Goal: Information Seeking & Learning: Find specific page/section

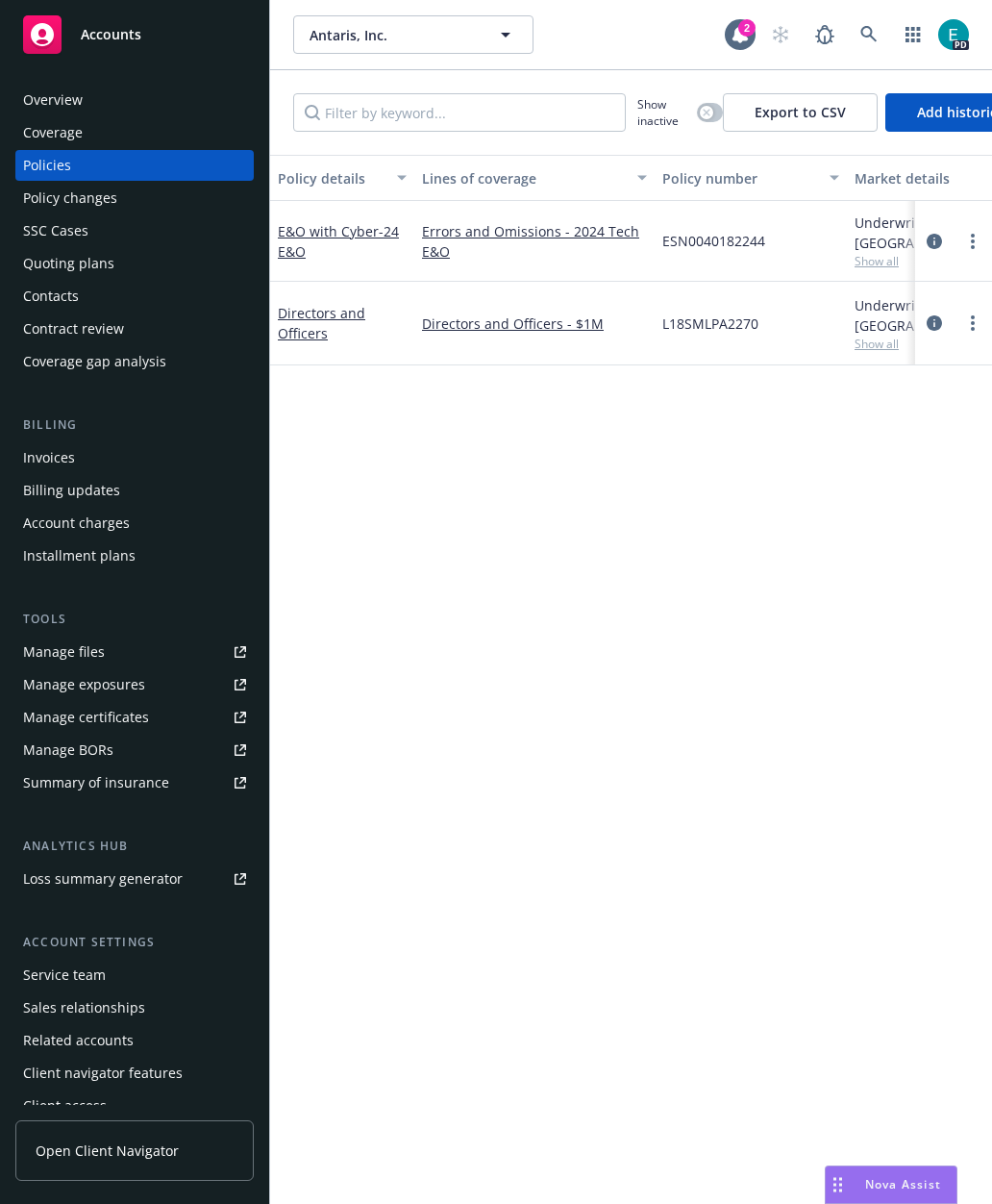
click at [904, 1179] on span "Nova Assist" at bounding box center [903, 1184] width 76 height 16
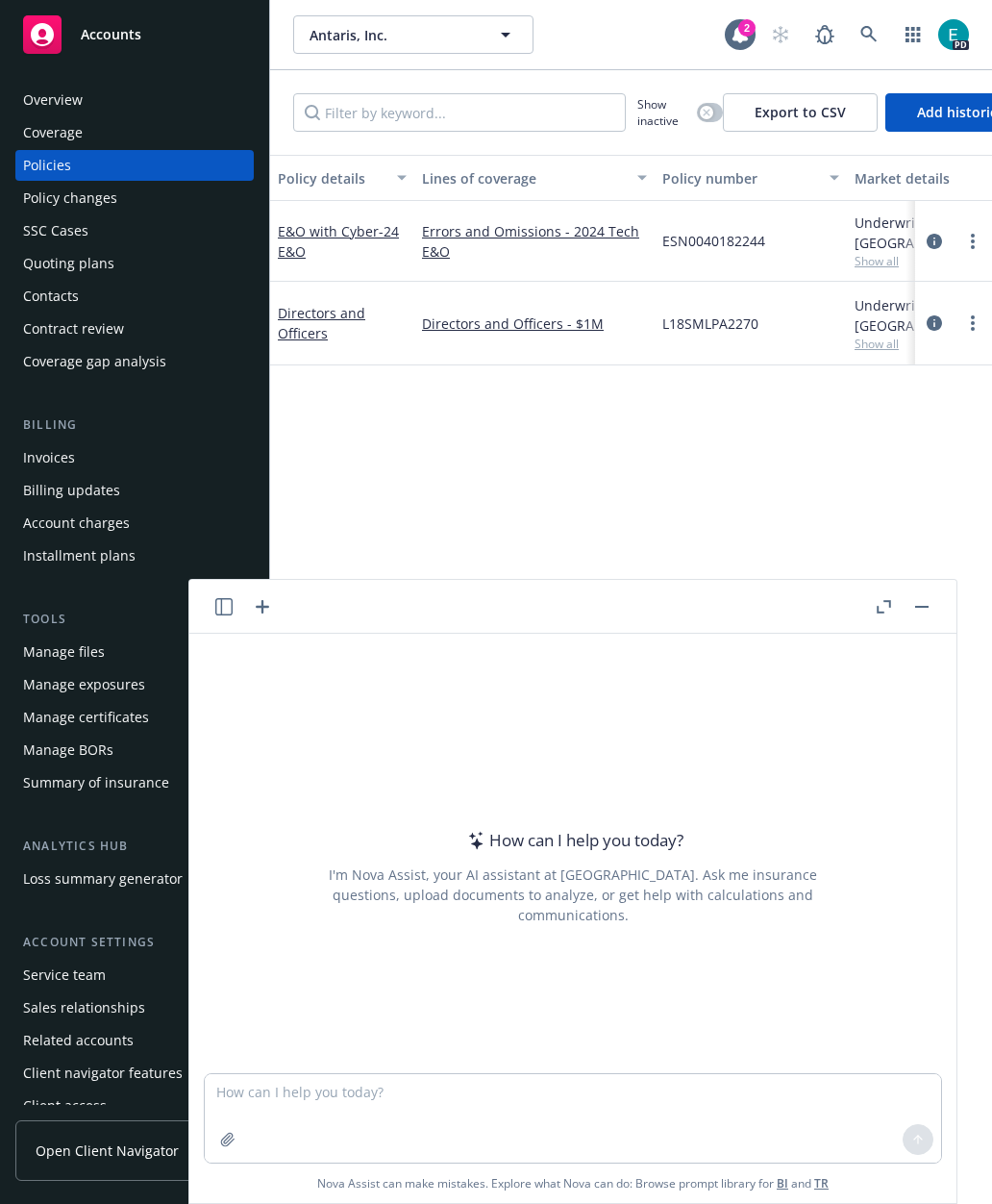
click at [213, 623] on header at bounding box center [572, 607] width 767 height 54
click at [221, 615] on button "button" at bounding box center [224, 606] width 23 height 23
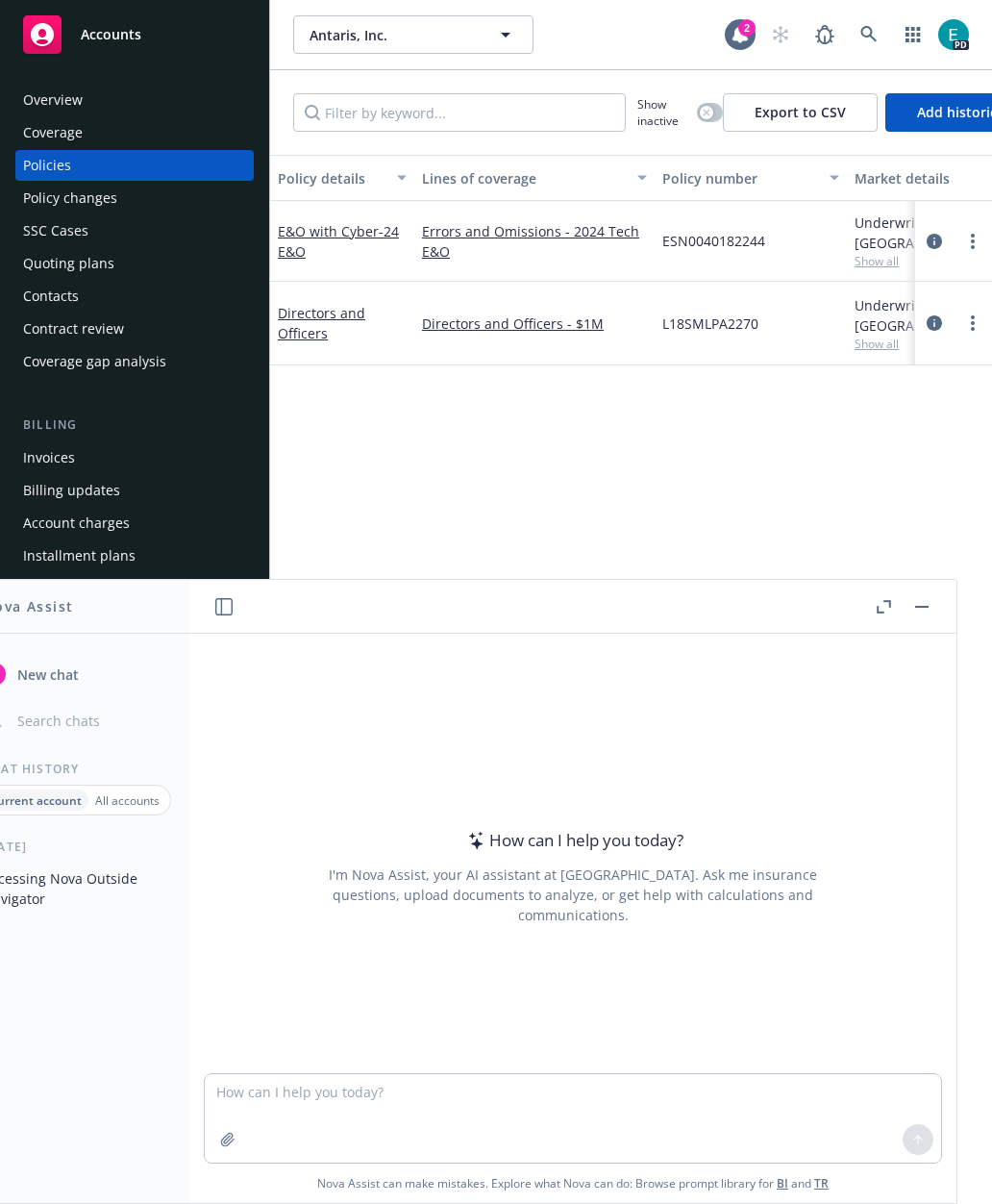
scroll to position [77, 0]
click at [141, 806] on p "All accounts" at bounding box center [127, 800] width 65 height 16
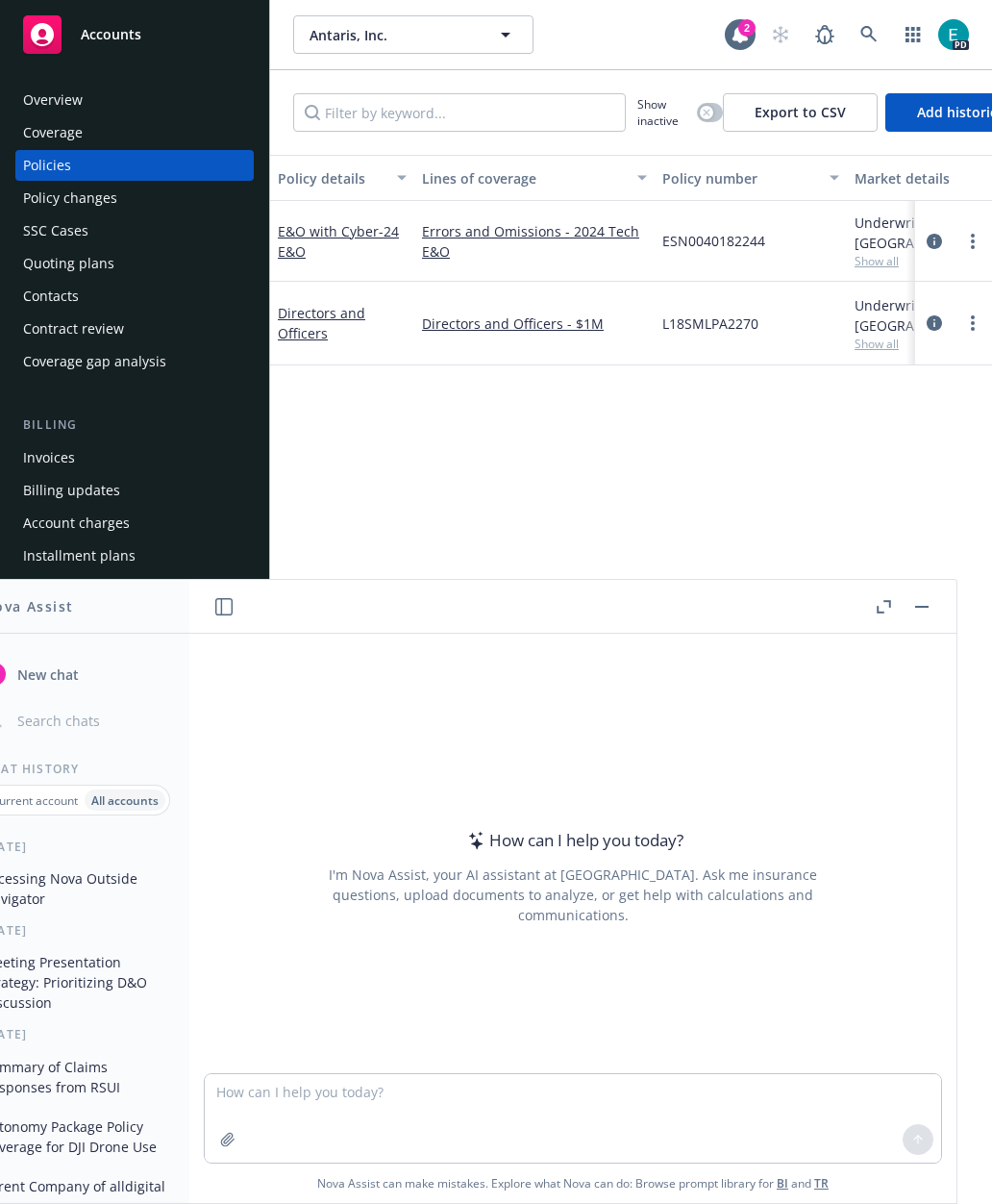
click at [43, 803] on p "Current account" at bounding box center [34, 800] width 87 height 16
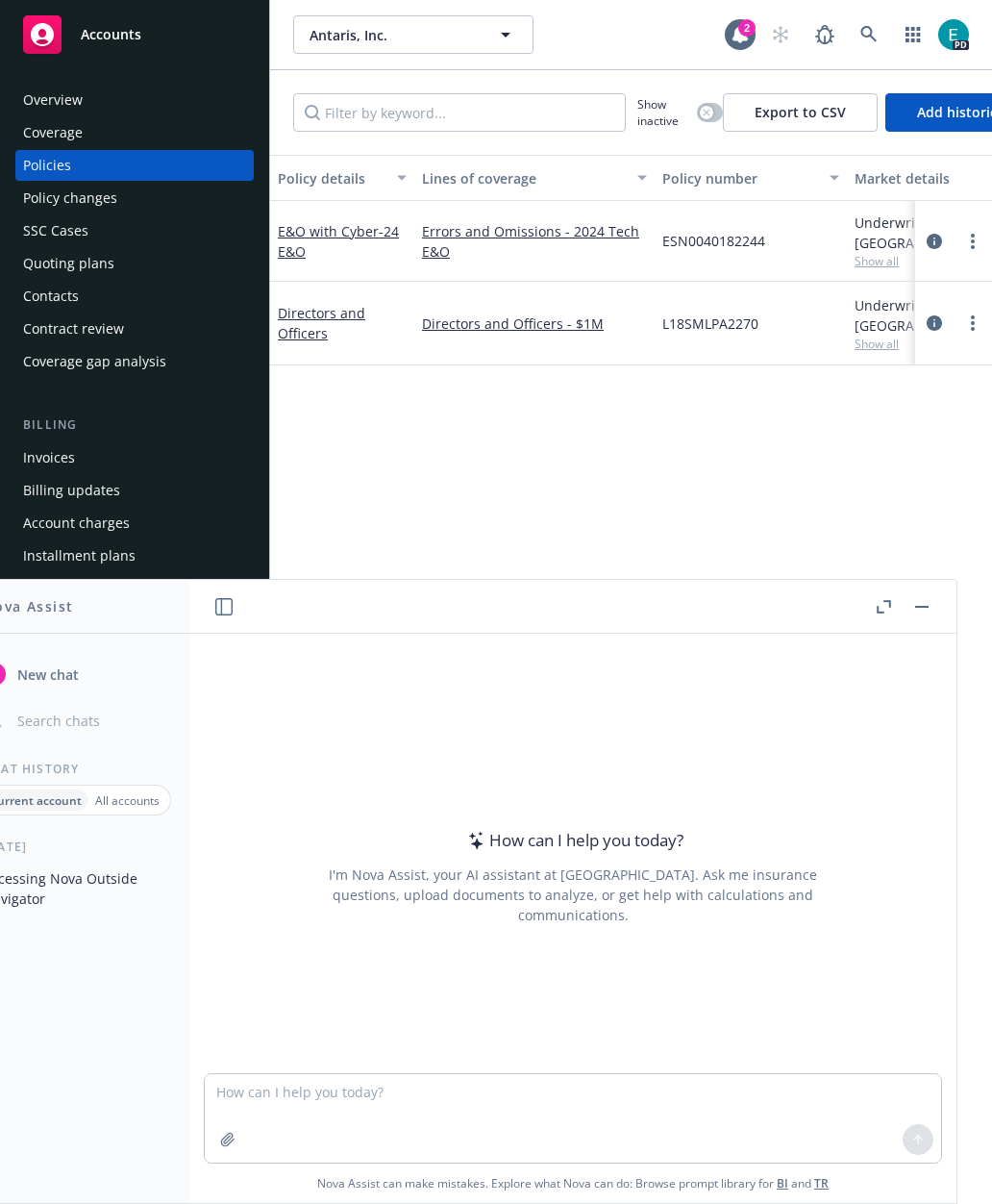
click at [133, 801] on p "All accounts" at bounding box center [127, 800] width 65 height 16
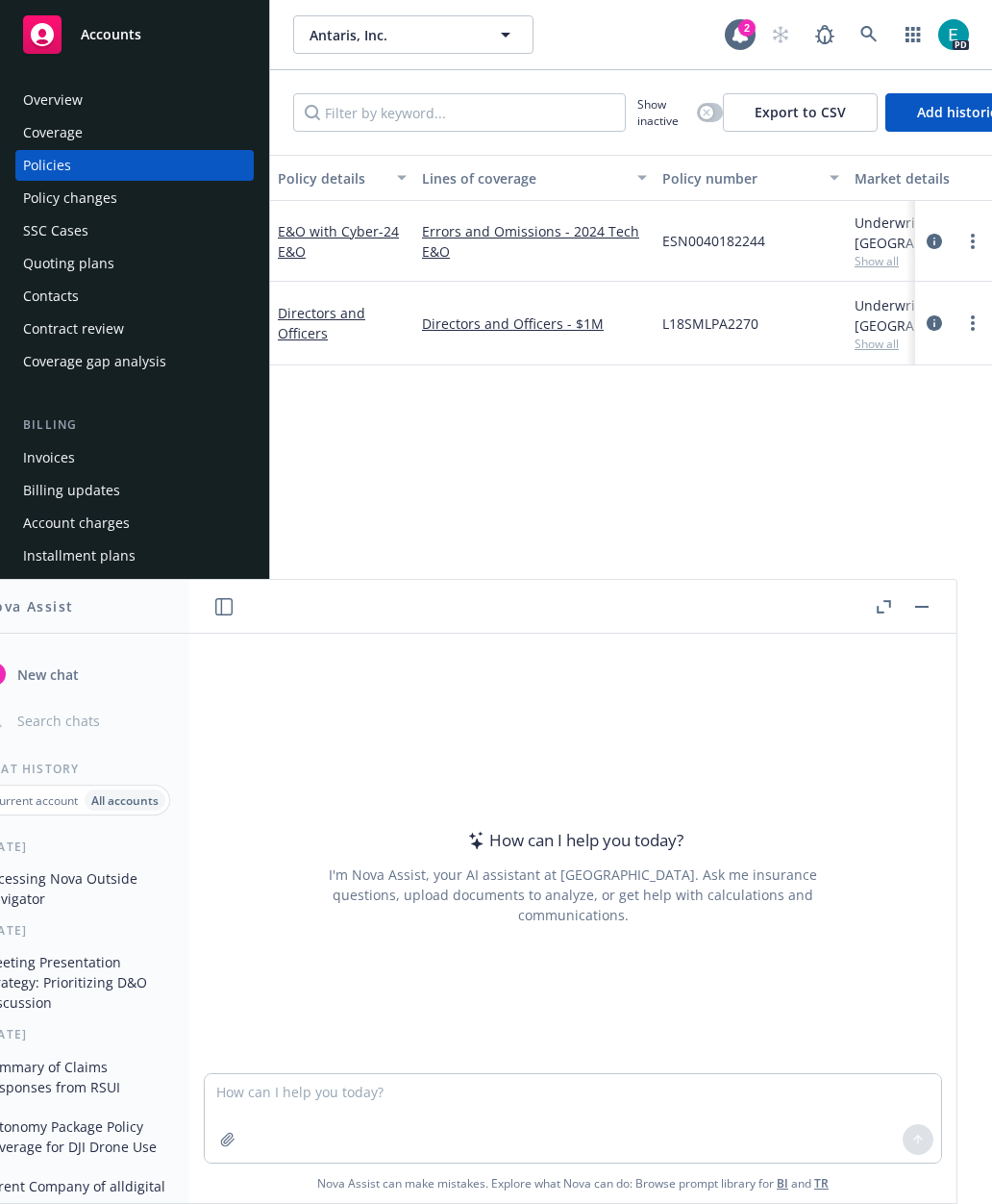
click at [44, 810] on div "Current account" at bounding box center [35, 799] width 99 height 21
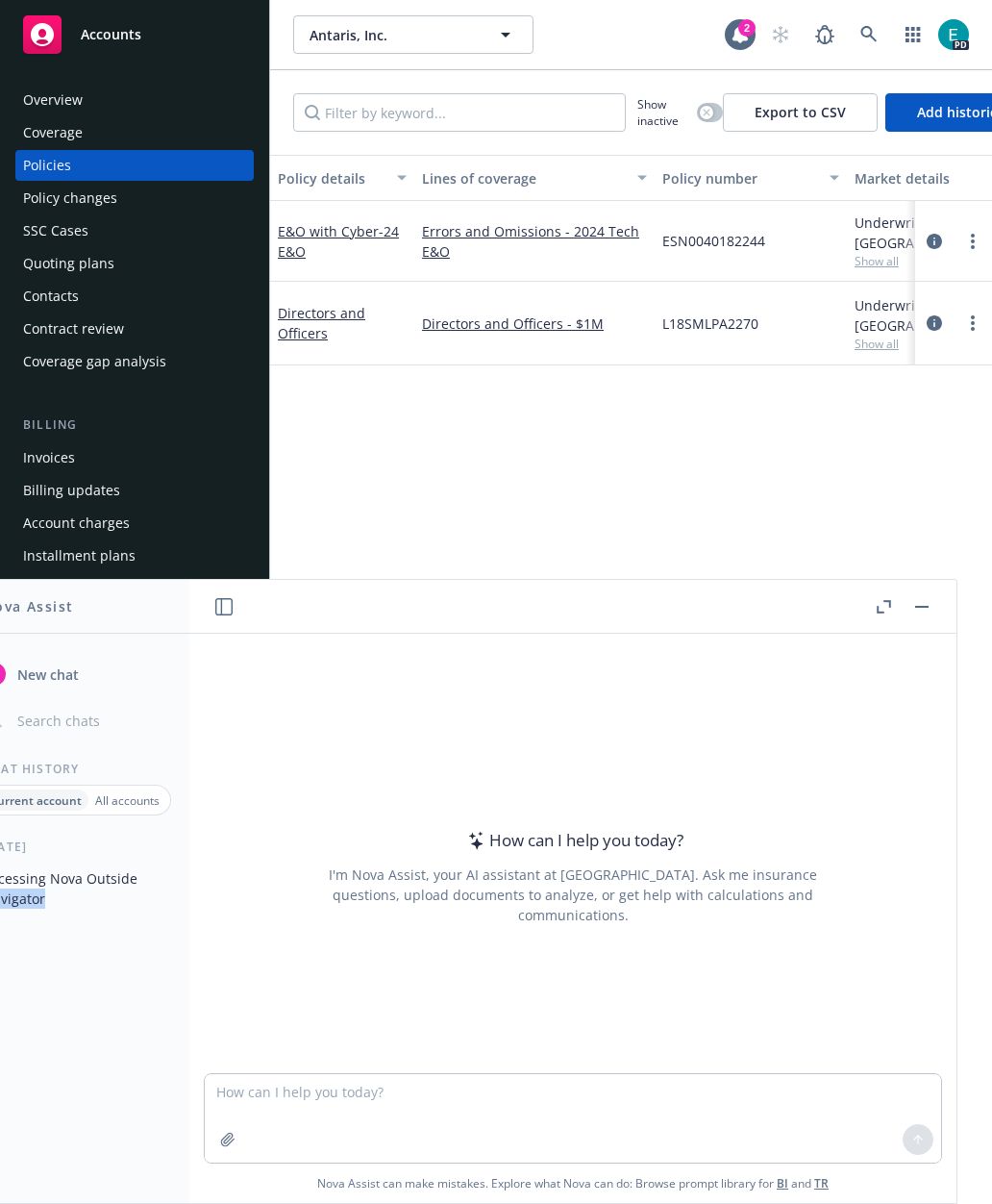
click at [125, 807] on p "All accounts" at bounding box center [127, 800] width 65 height 16
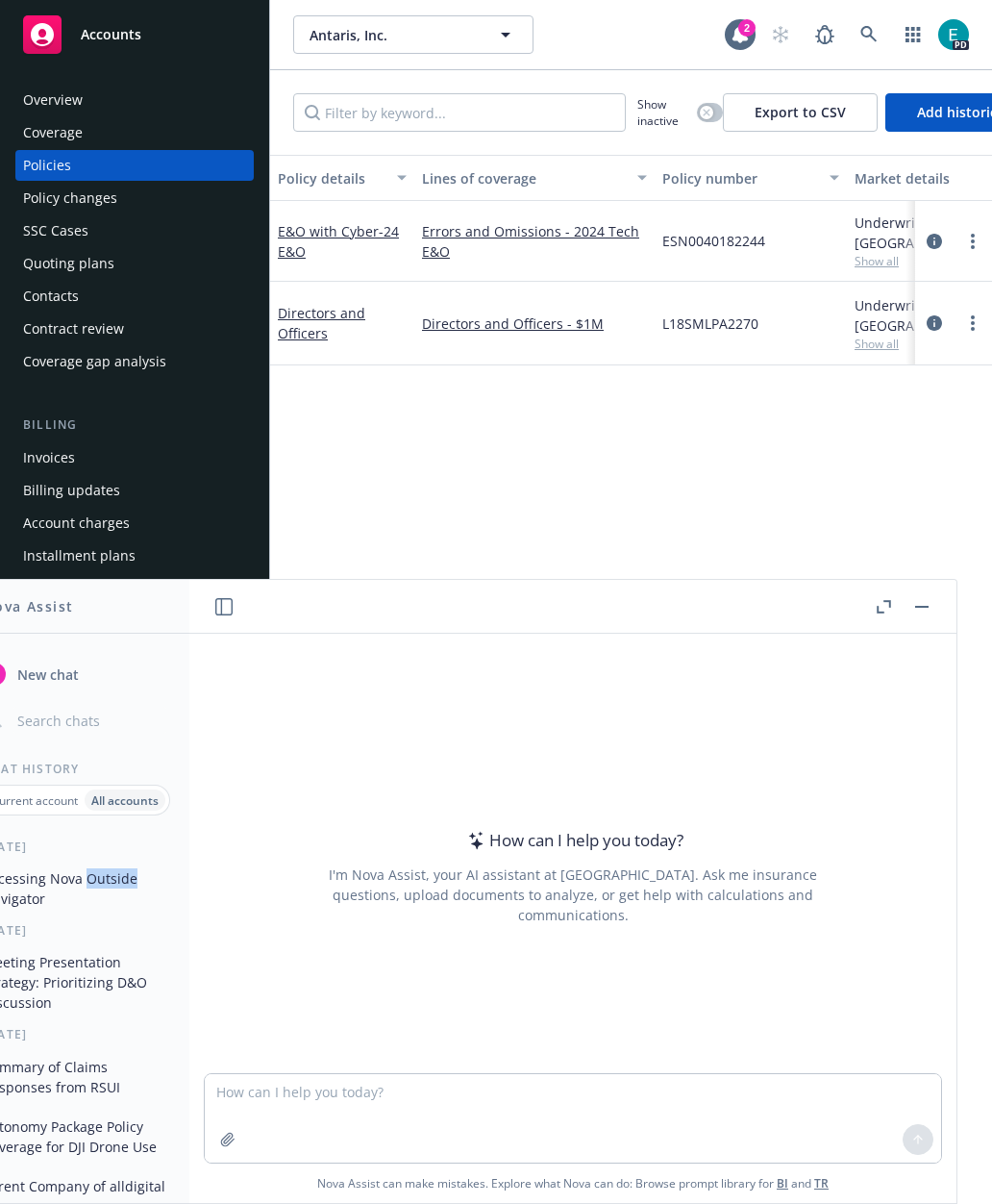
scroll to position [0, 0]
click at [130, 100] on div "Overview" at bounding box center [134, 100] width 223 height 31
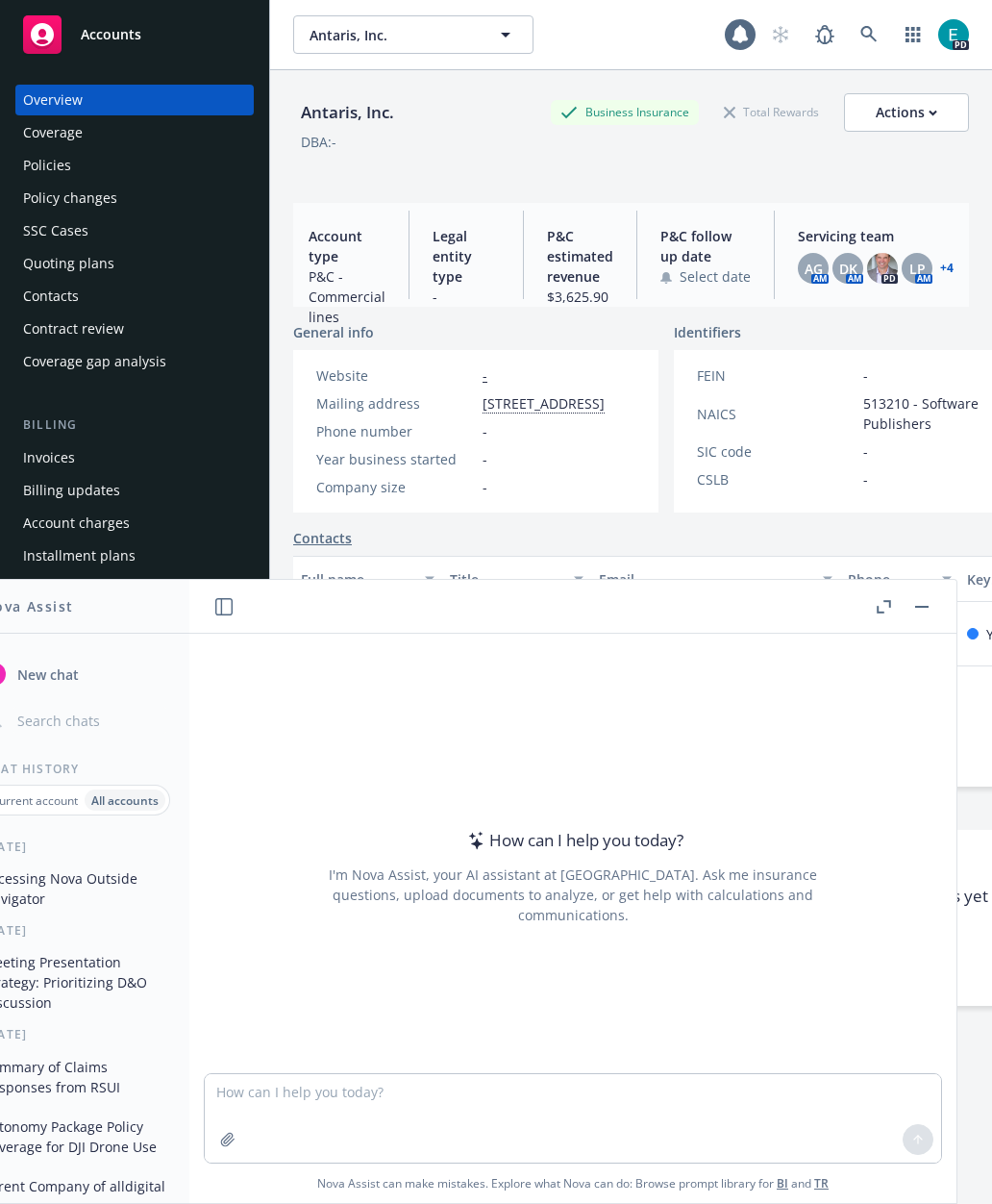
click at [498, 43] on icon "button" at bounding box center [505, 34] width 23 height 23
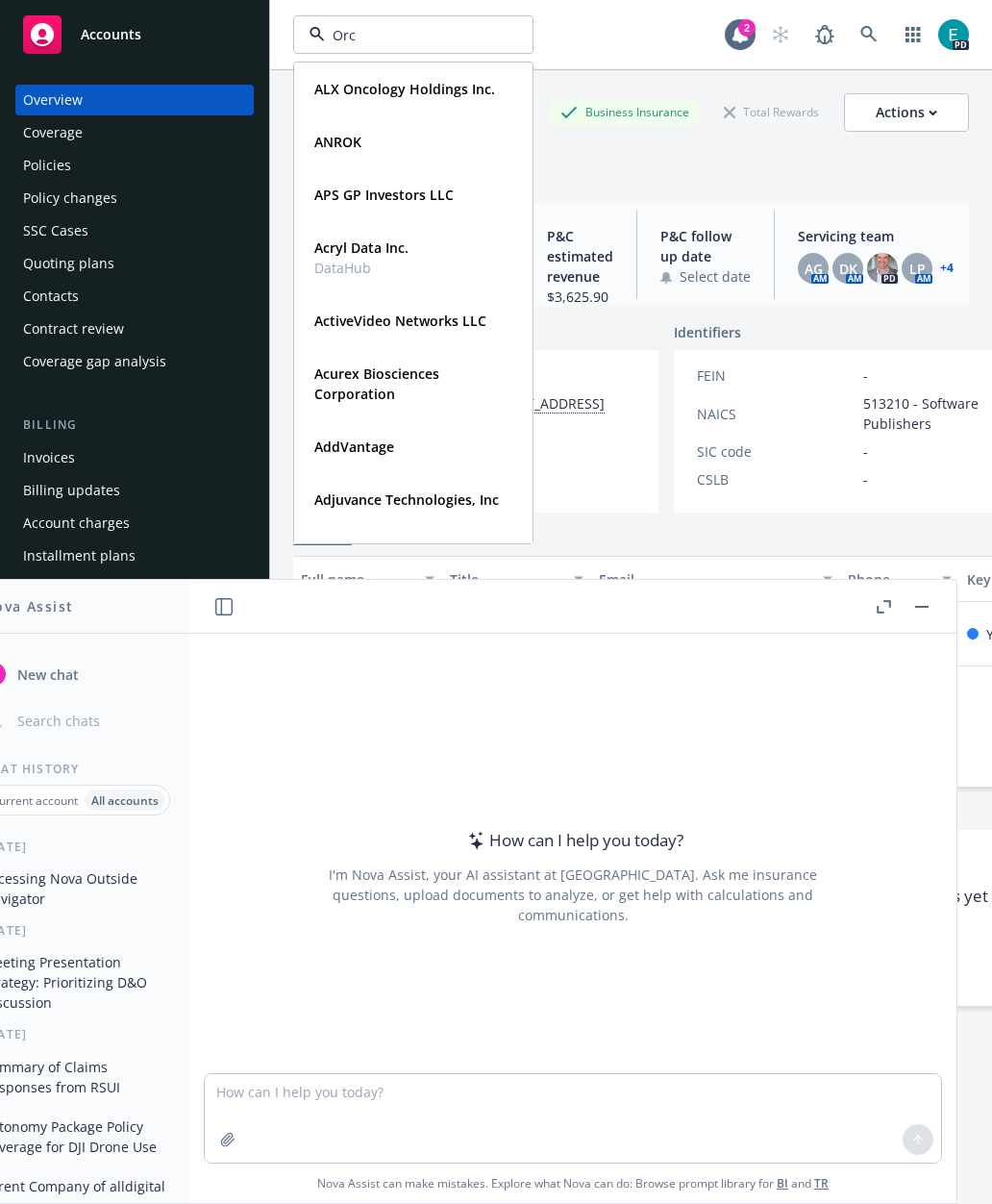
type input "Orca"
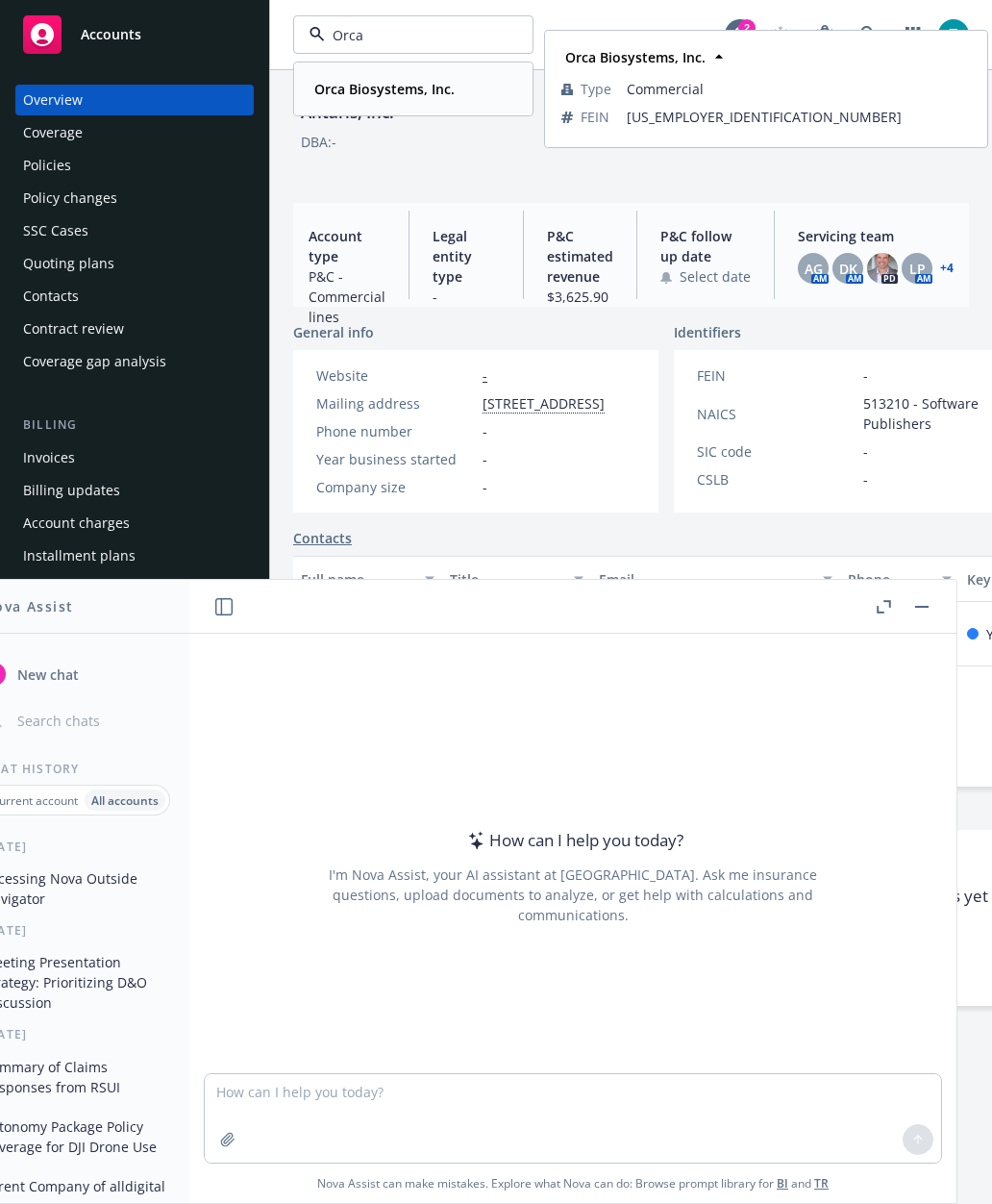
click at [413, 96] on strong "Orca Biosystems, Inc." at bounding box center [384, 89] width 140 height 18
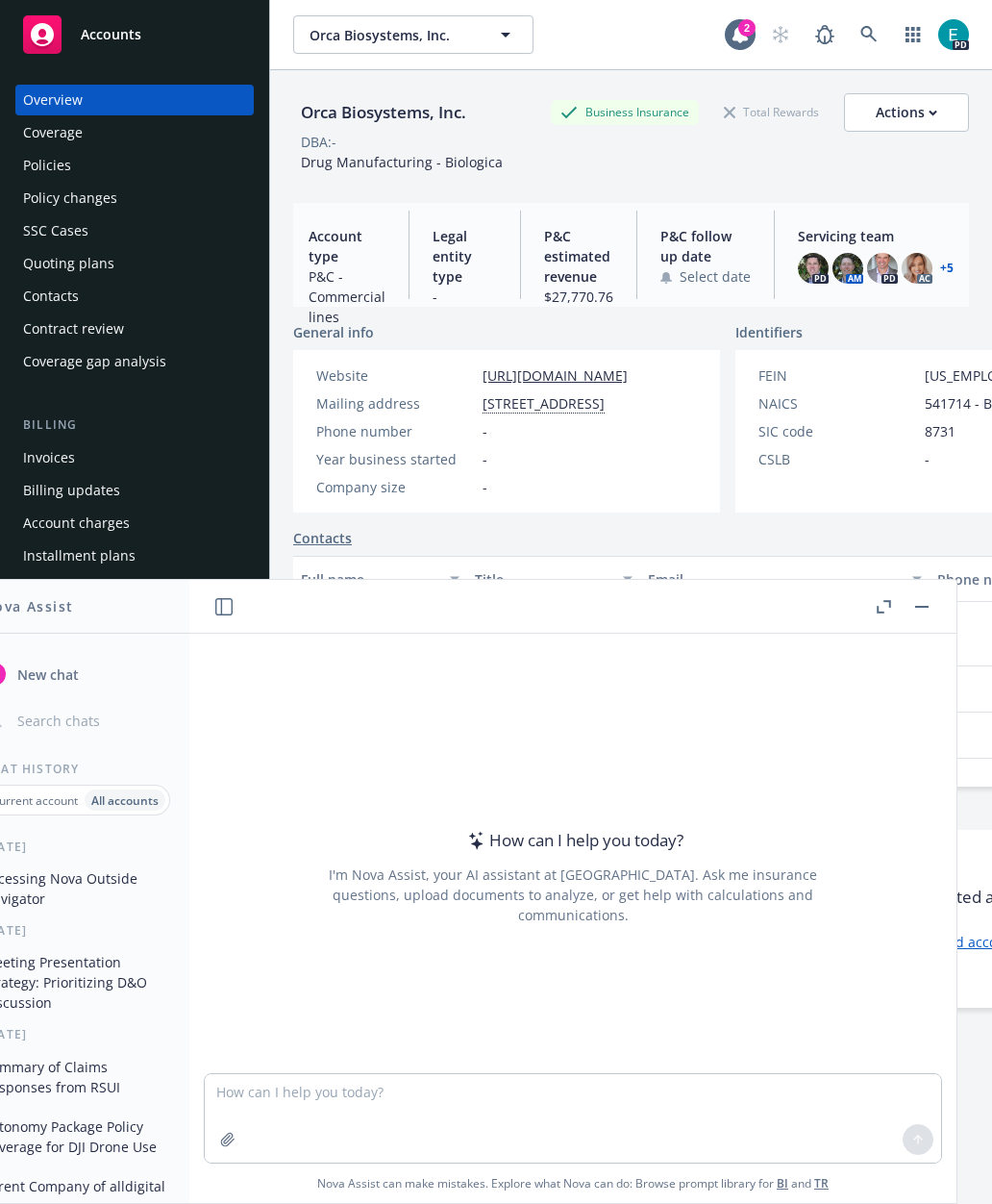
click at [47, 159] on div "Policies" at bounding box center [47, 165] width 48 height 31
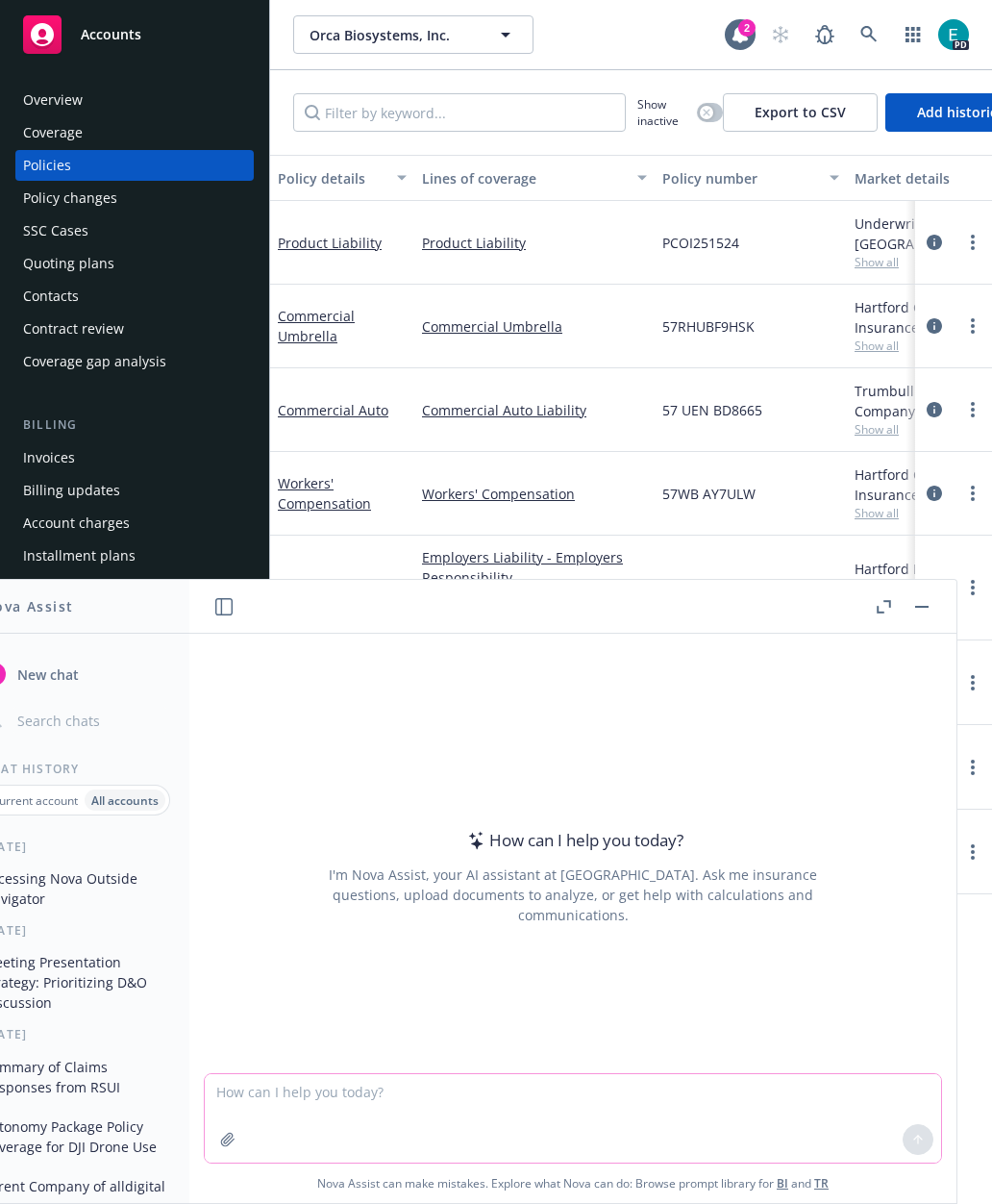
click at [800, 1091] on textarea at bounding box center [573, 1117] width 736 height 89
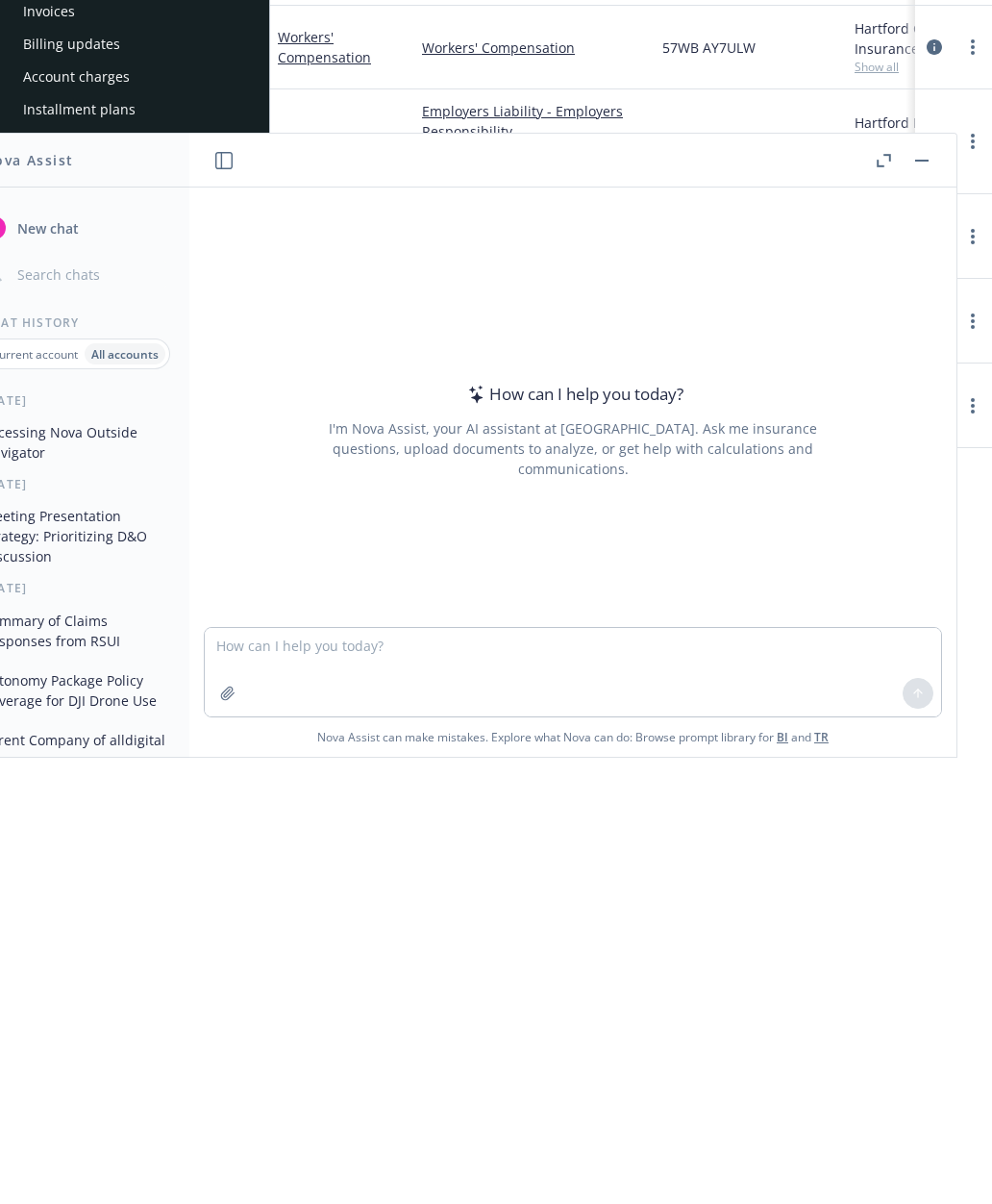
click at [36, 863] on button "Accessing Nova Outside Navigator" at bounding box center [75, 889] width 199 height 52
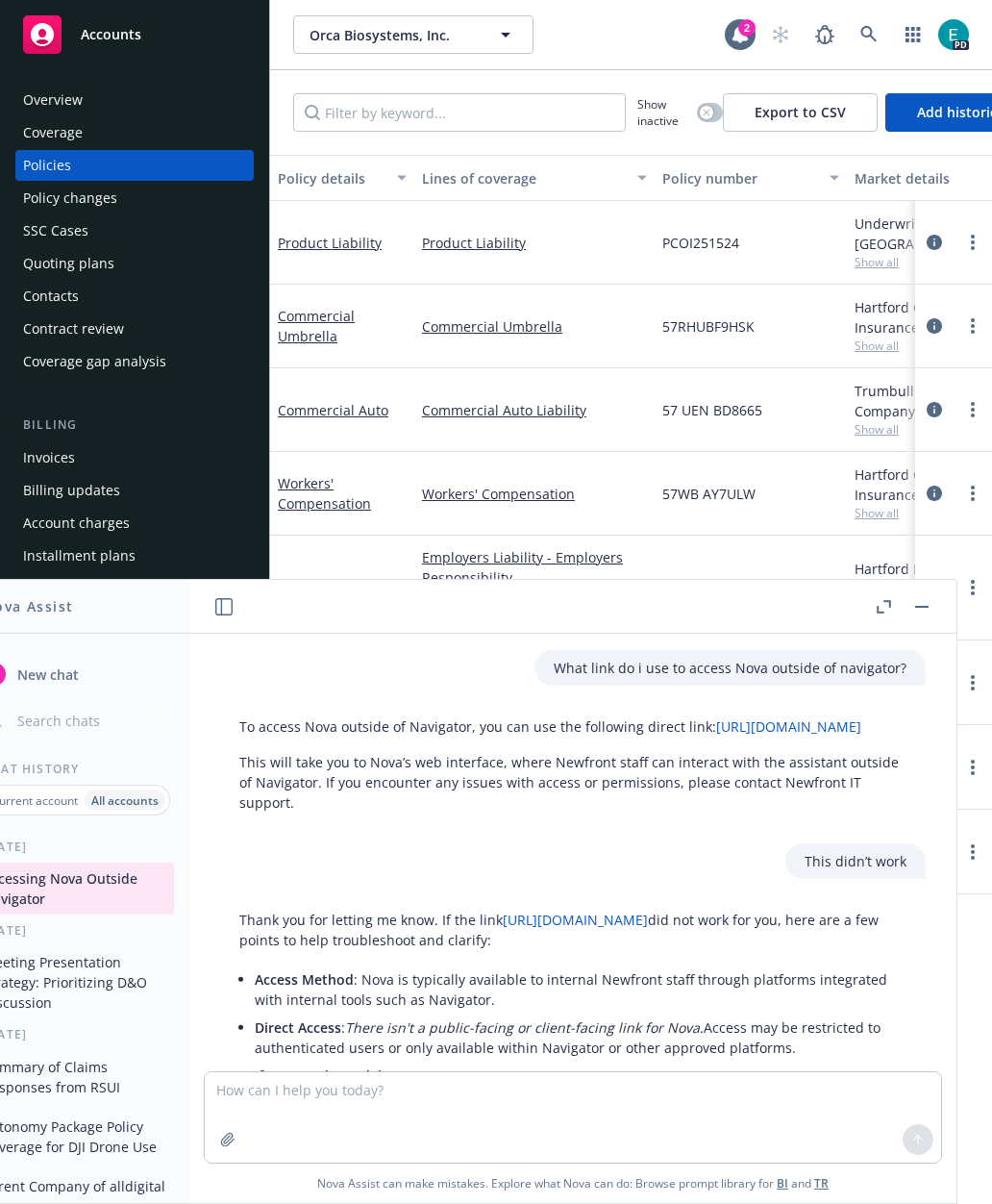
scroll to position [350, 0]
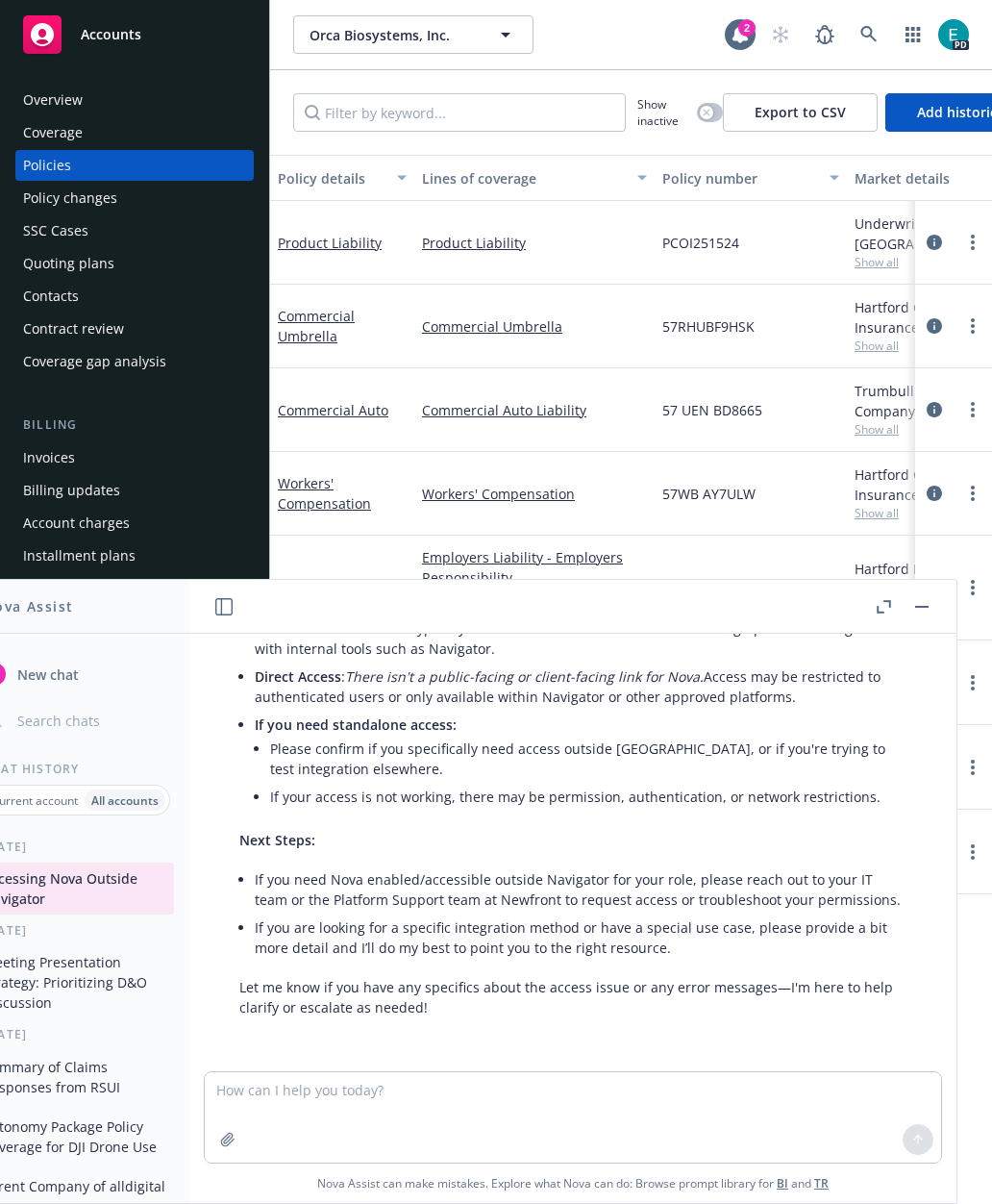
click at [603, 1095] on textarea at bounding box center [573, 1116] width 736 height 91
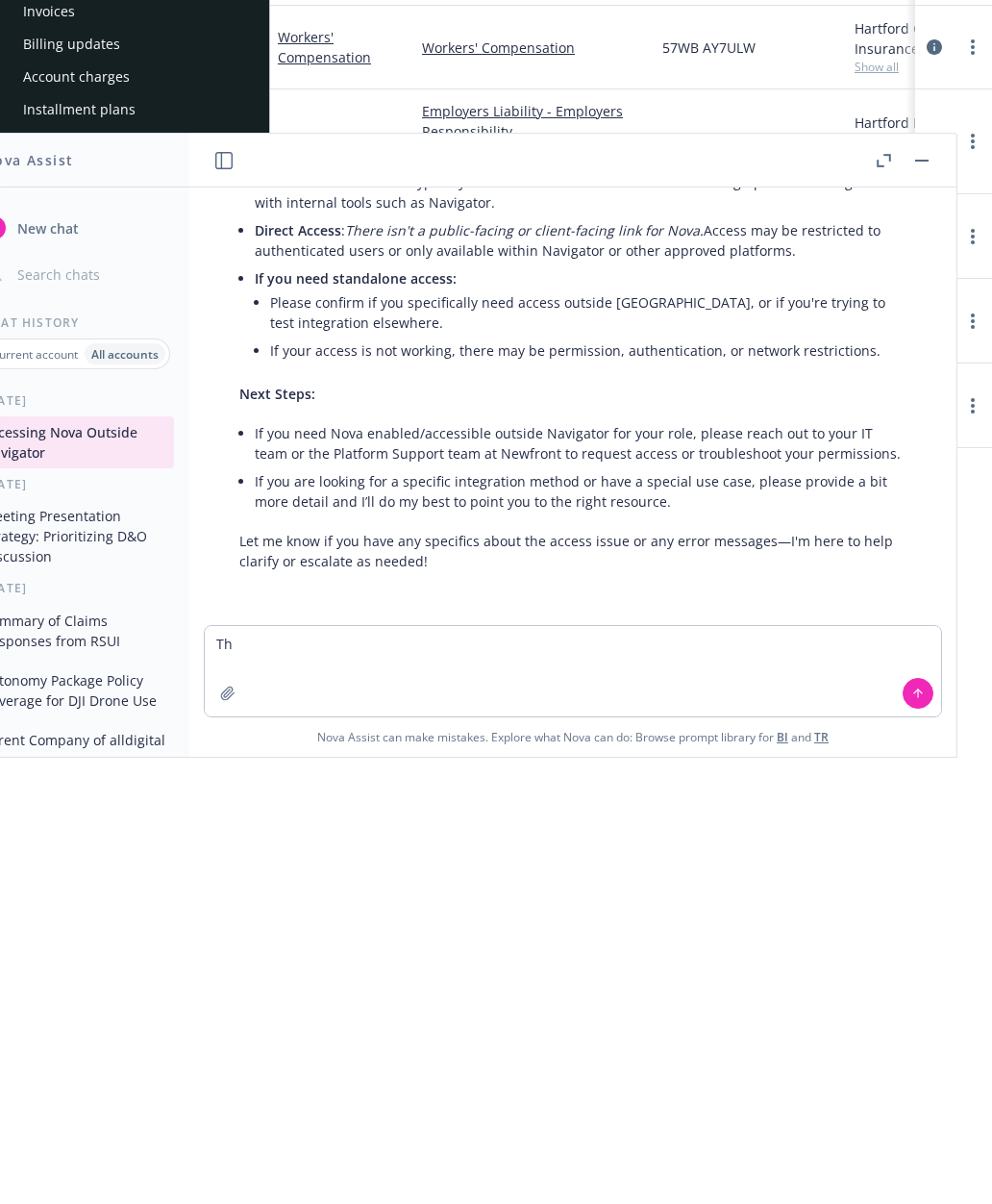
scroll to position [77, 0]
click at [413, 1072] on textarea "This is the correct link:" at bounding box center [573, 1116] width 736 height 91
click at [392, 1072] on textarea "This is the correct link:" at bounding box center [573, 1116] width 736 height 91
click at [378, 1072] on textarea "This is the correct link:" at bounding box center [573, 1116] width 736 height 91
type textarea "This is the correct link: https://dash.newfront.com/chat"
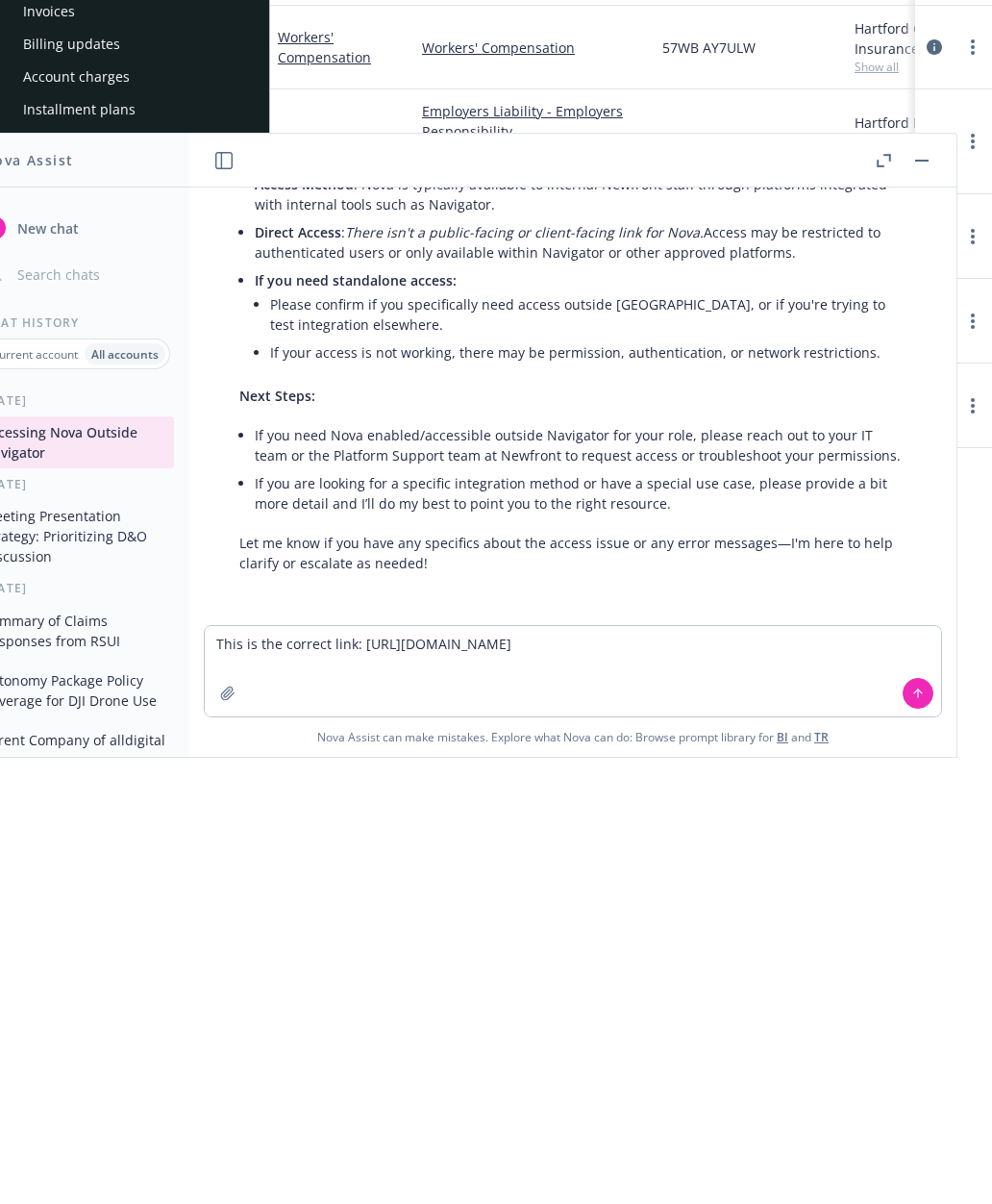
click at [930, 1123] on button at bounding box center [917, 1138] width 31 height 31
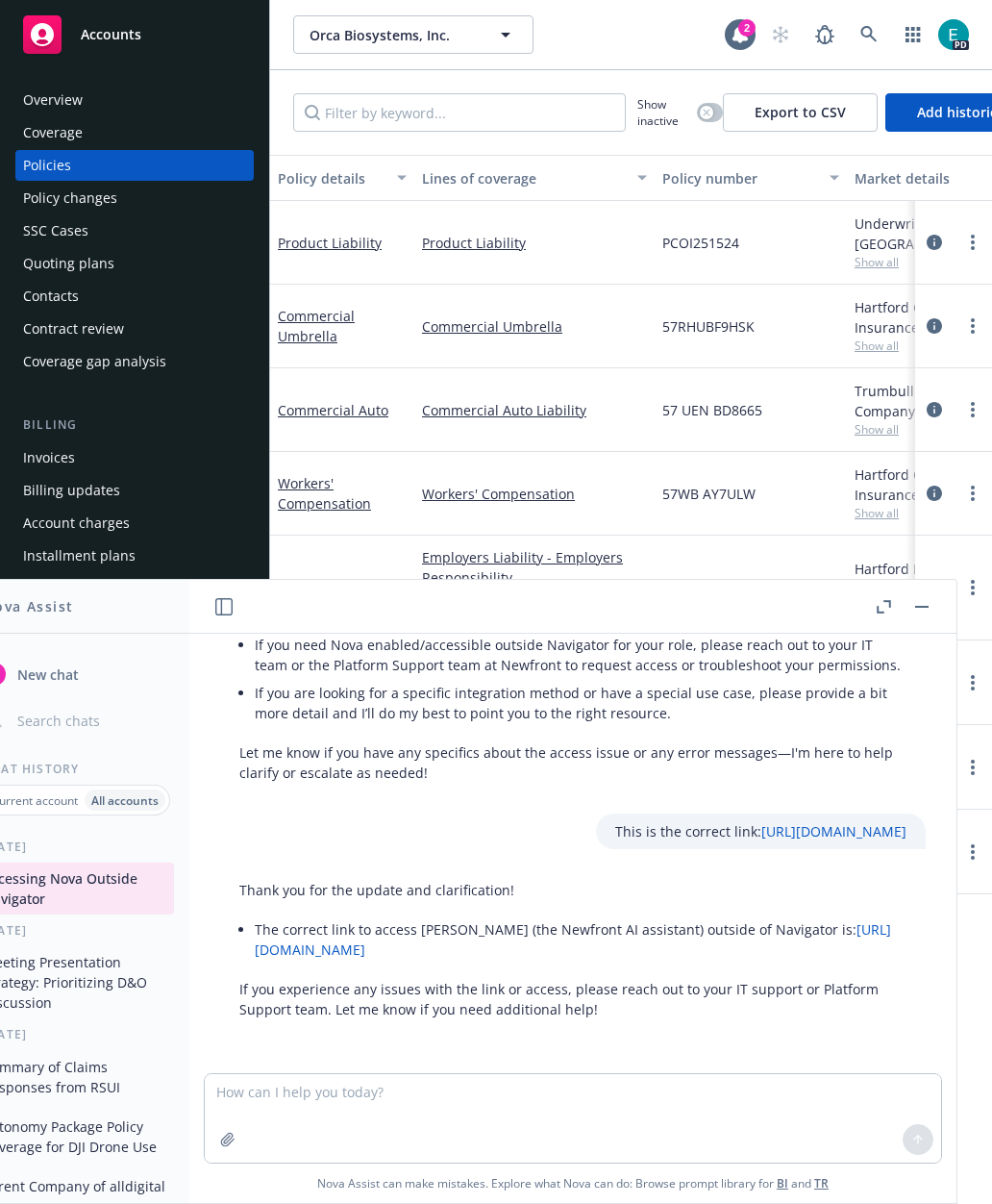
scroll to position [584, 0]
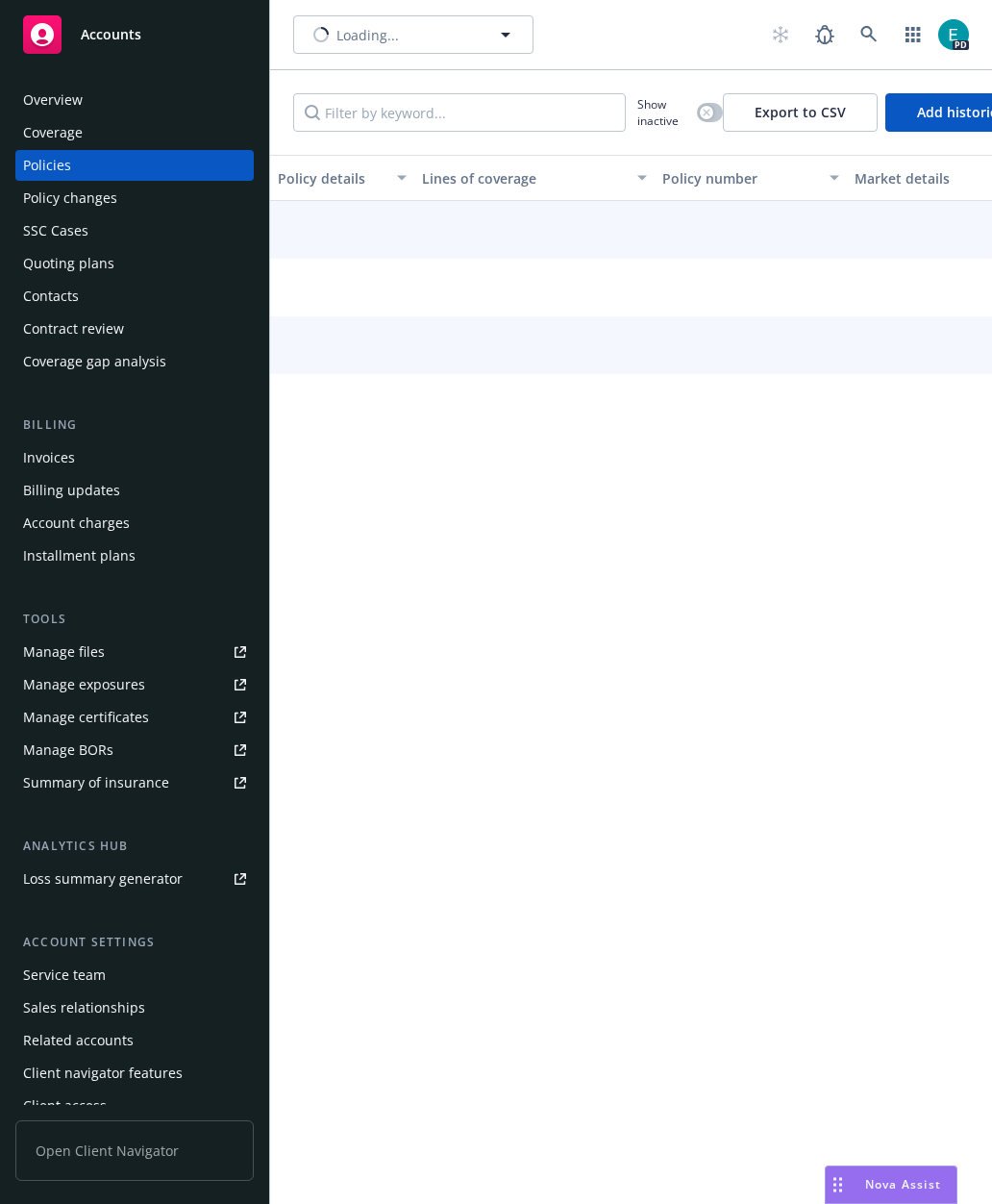
scroll to position [77, 0]
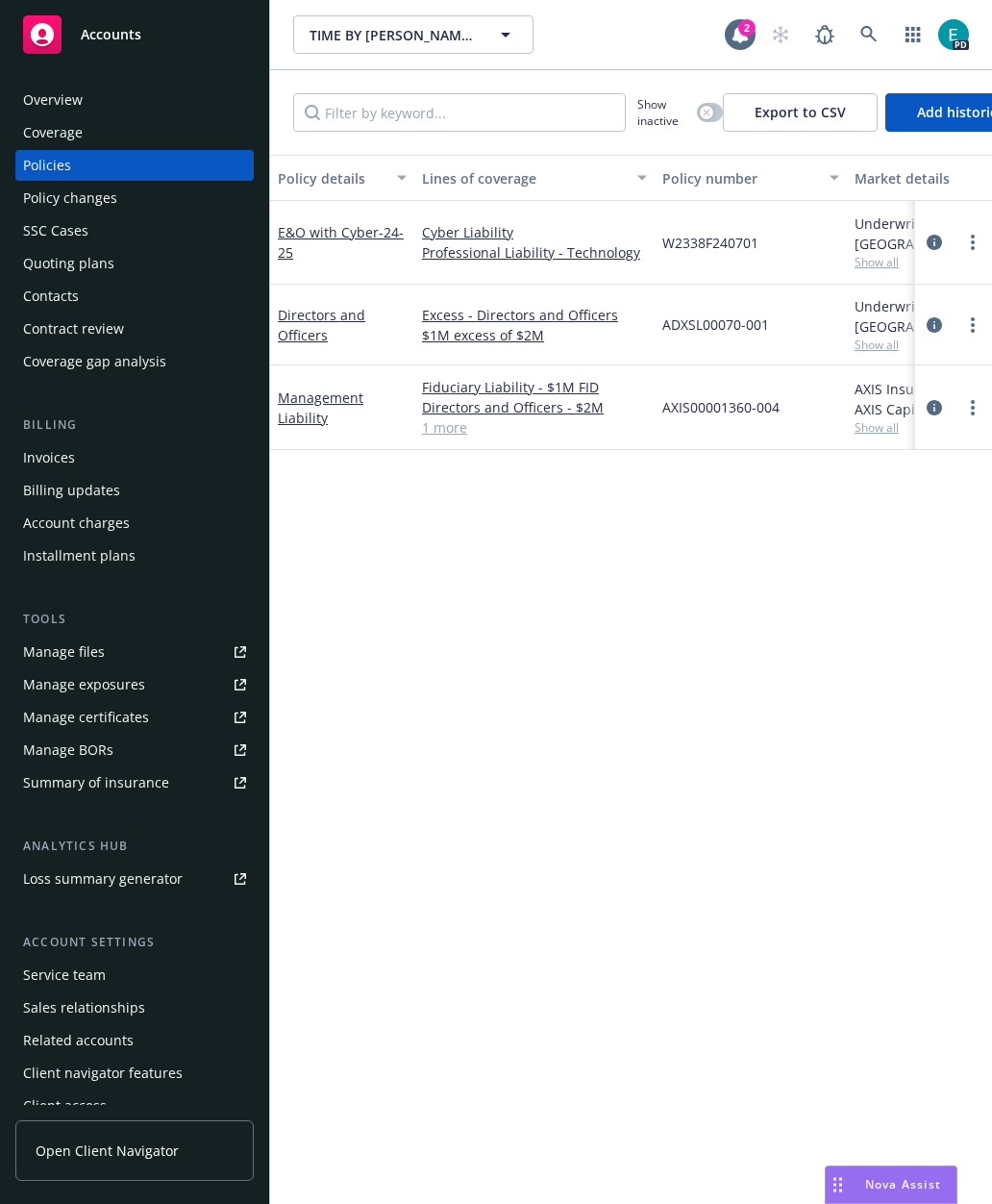
scroll to position [77, 0]
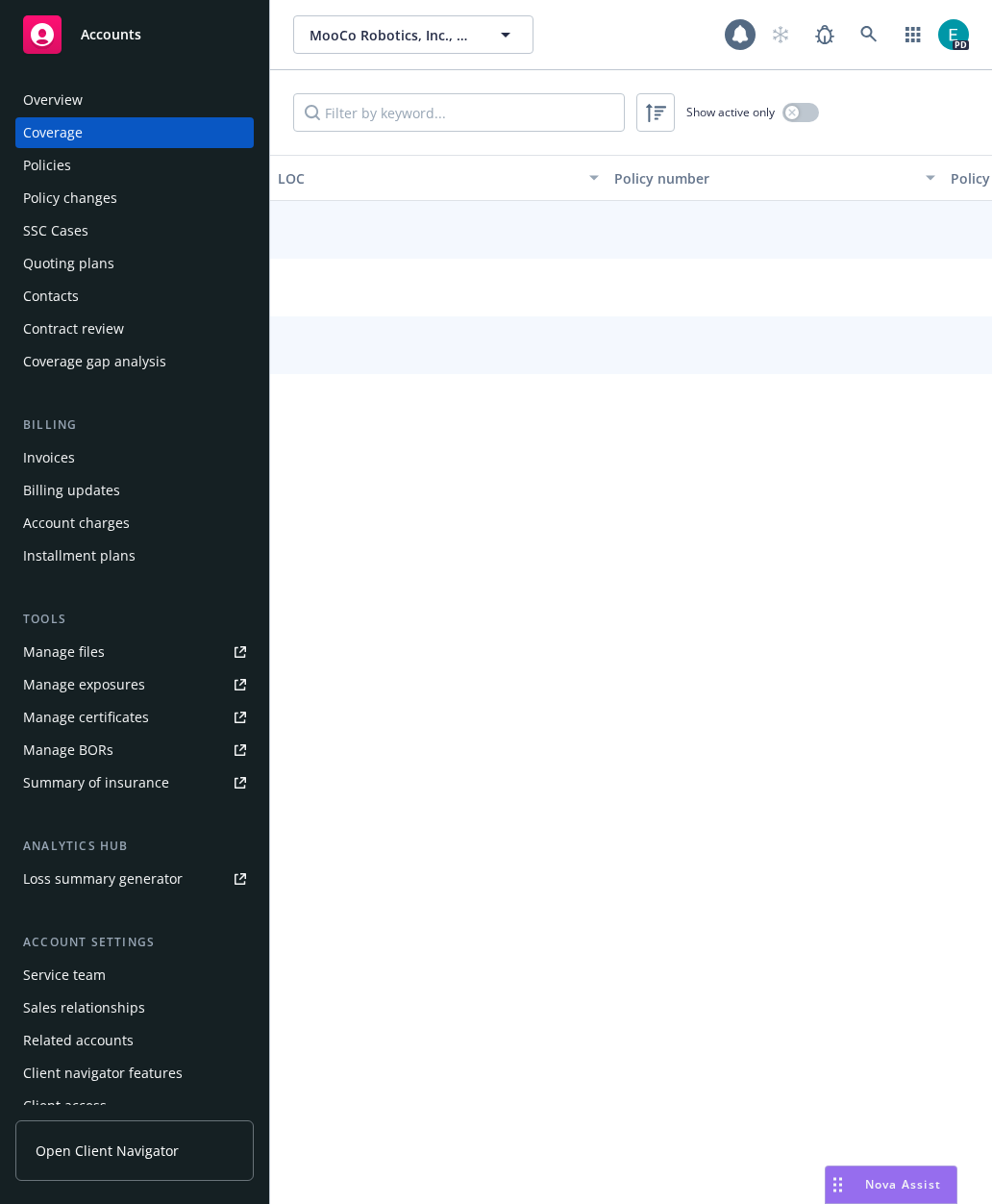
scroll to position [77, 0]
